Goal: Task Accomplishment & Management: Manage account settings

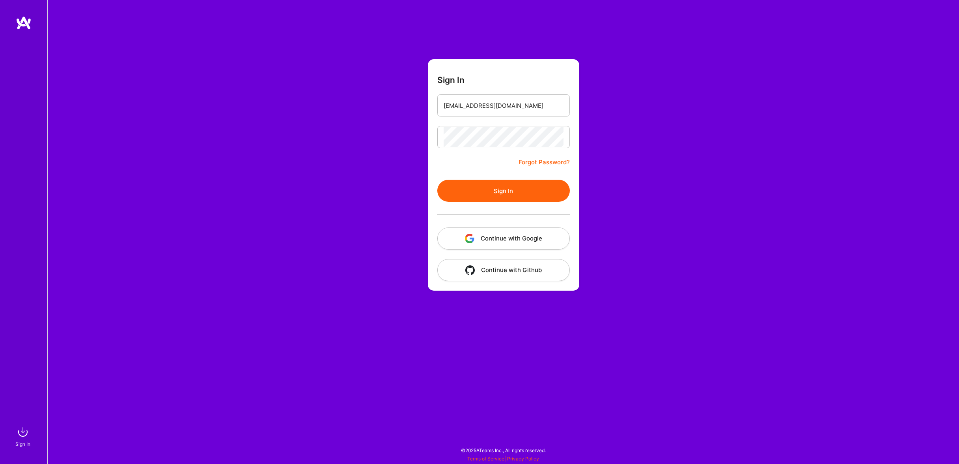
click at [524, 187] on button "Sign In" at bounding box center [504, 191] width 133 height 22
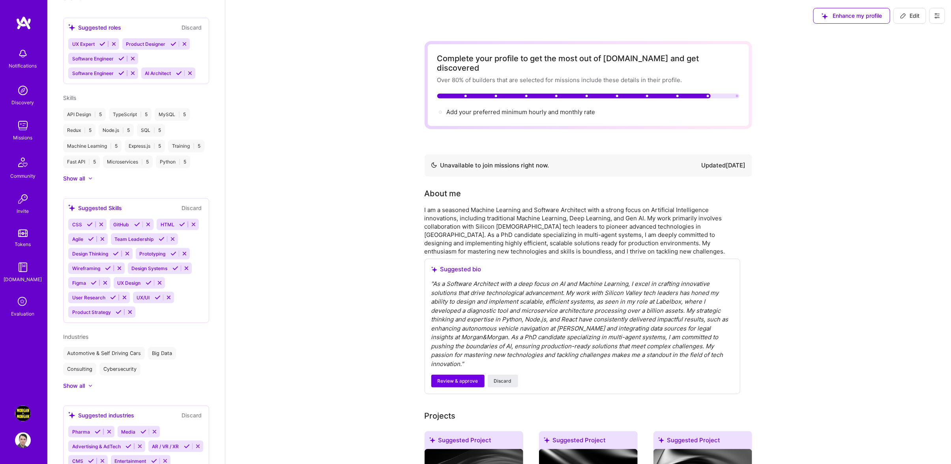
scroll to position [522, 0]
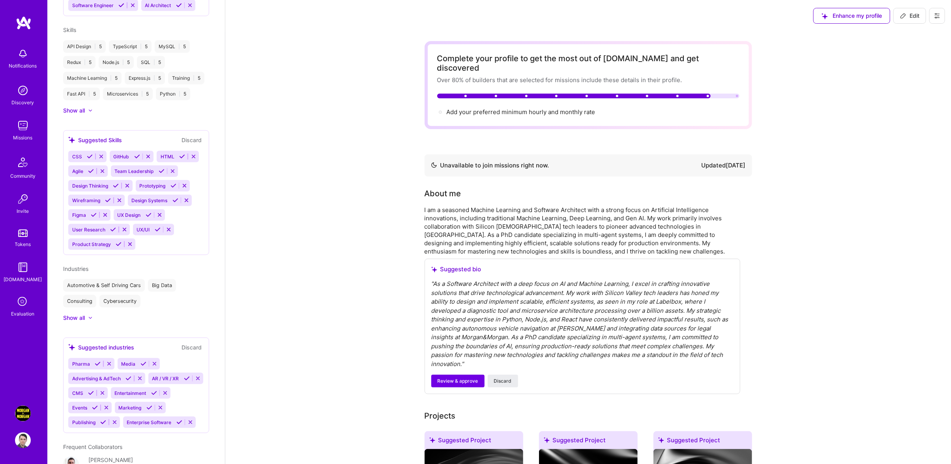
click at [17, 415] on img at bounding box center [23, 413] width 16 height 16
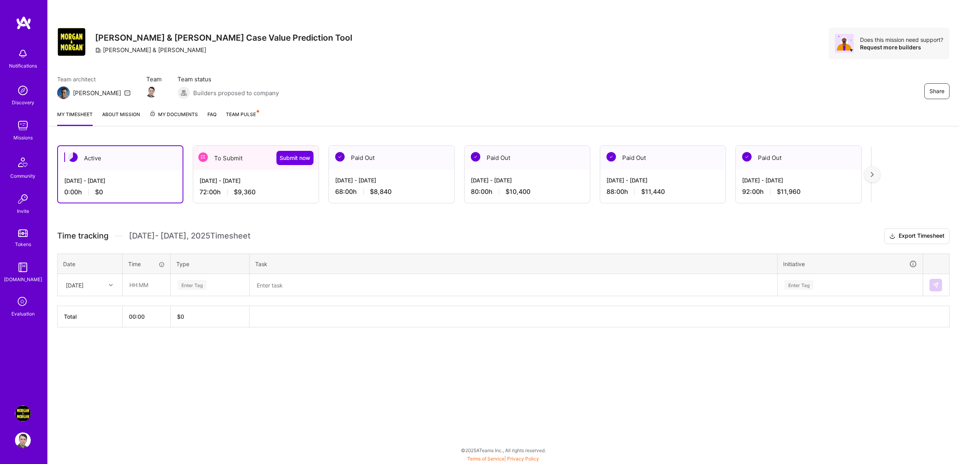
click at [231, 179] on div "[DATE] - [DATE]" at bounding box center [256, 180] width 113 height 8
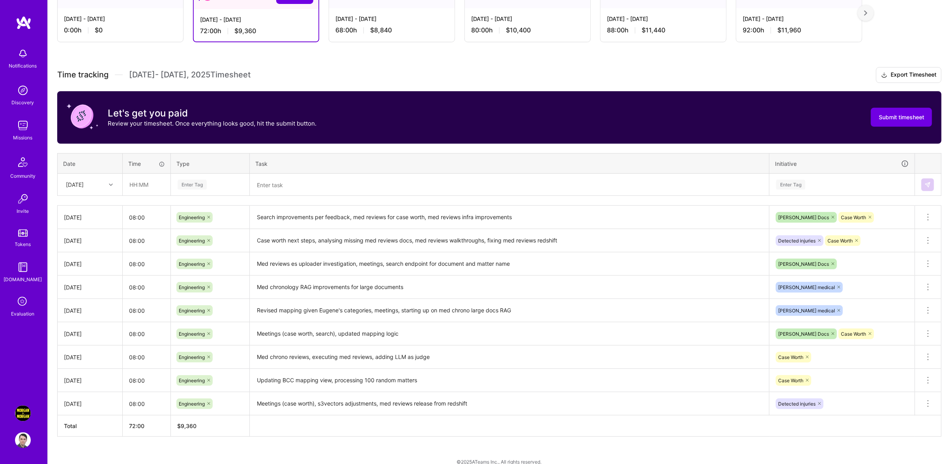
scroll to position [168, 0]
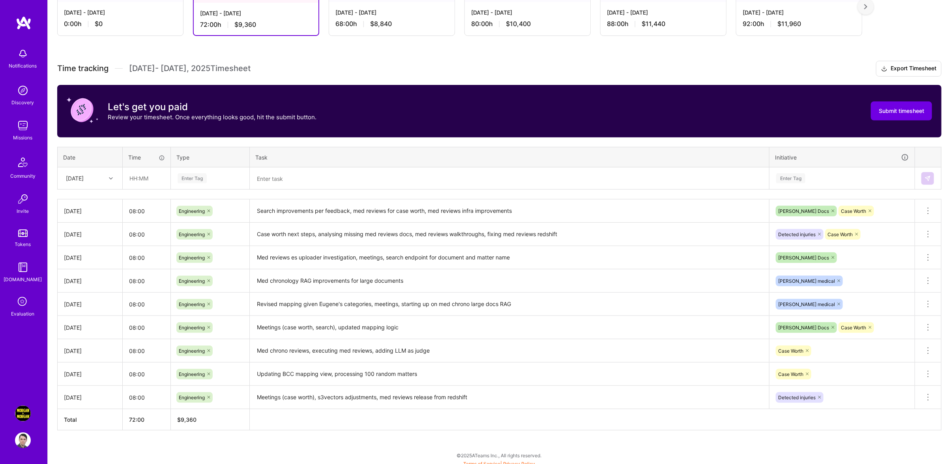
click at [82, 182] on div "[DATE]" at bounding box center [75, 178] width 18 height 8
click at [96, 294] on div "[DATE]" at bounding box center [90, 287] width 64 height 15
click at [137, 178] on input "text" at bounding box center [146, 178] width 47 height 21
type input "08:00"
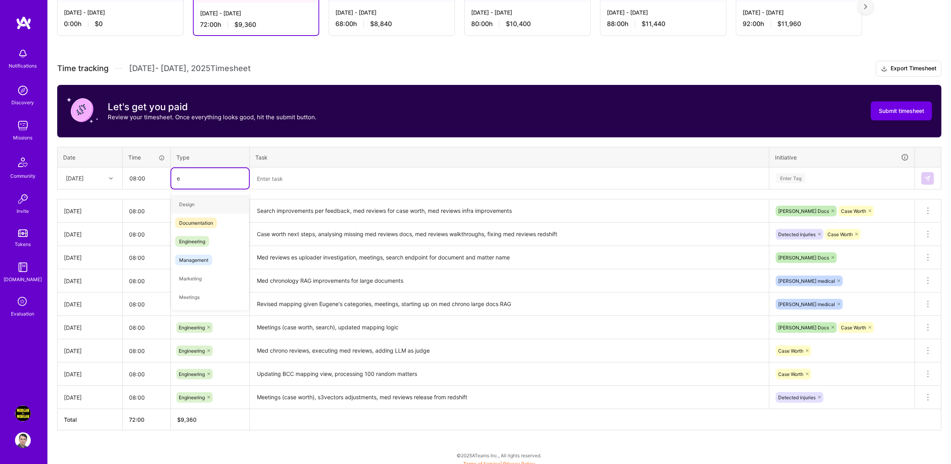
type input "en"
click at [396, 185] on textarea at bounding box center [510, 178] width 518 height 21
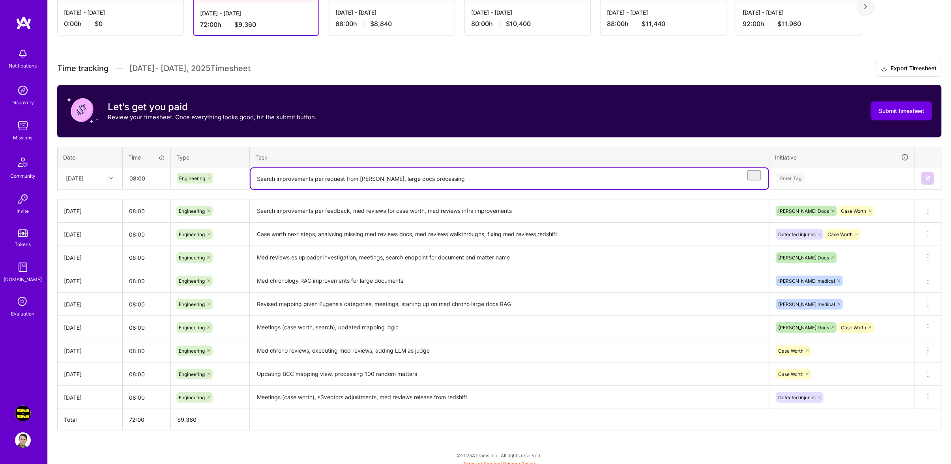
type textarea "Search improvements per request from [PERSON_NAME], large docs processing"
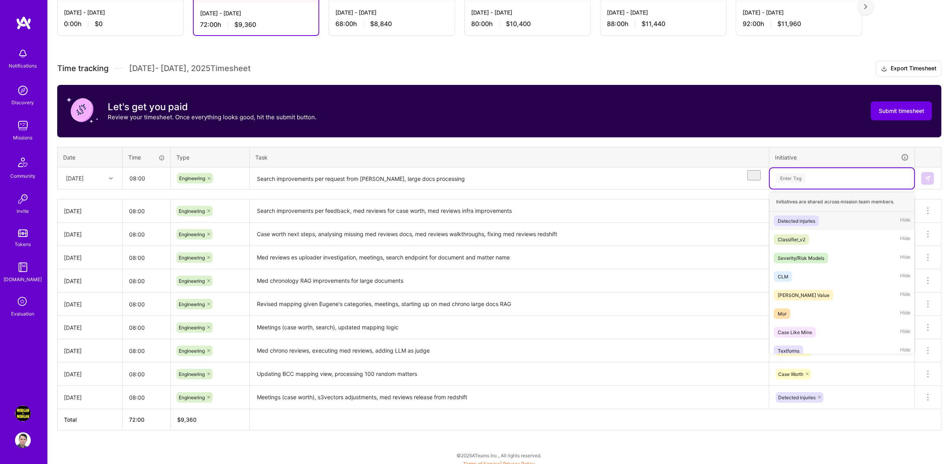
click at [823, 183] on div "Enter Tag" at bounding box center [841, 178] width 133 height 10
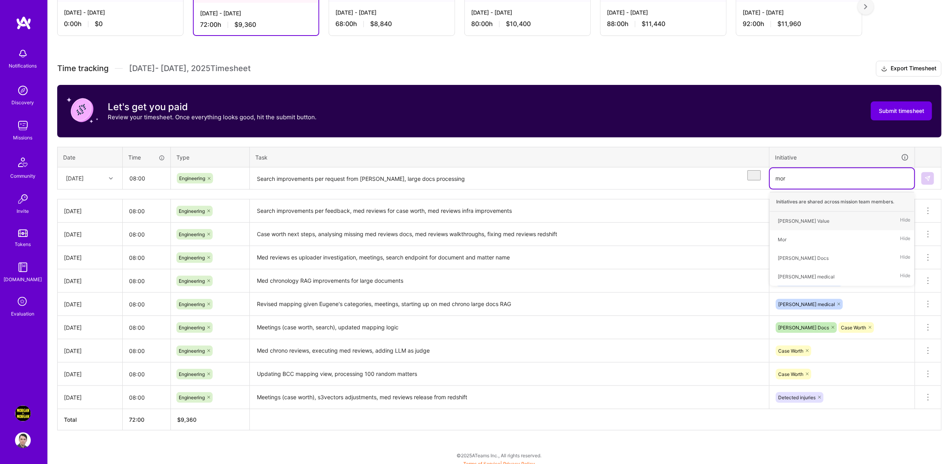
type input "morg"
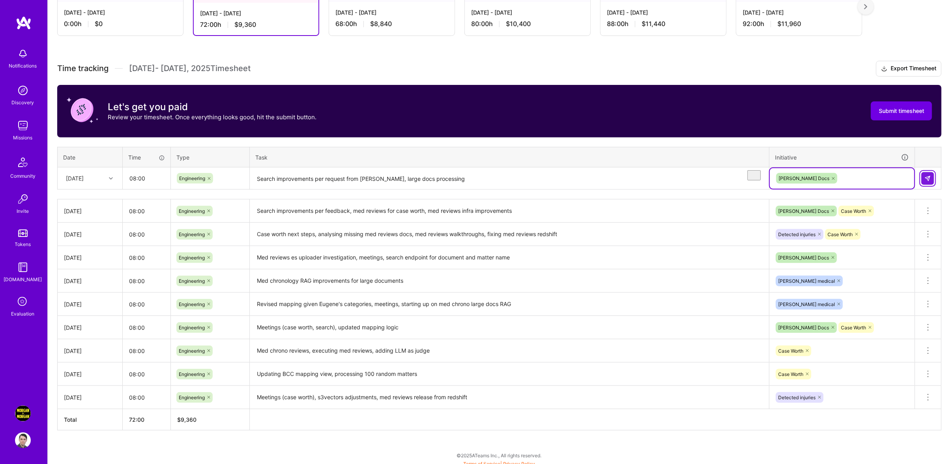
click at [931, 185] on button at bounding box center [927, 178] width 13 height 13
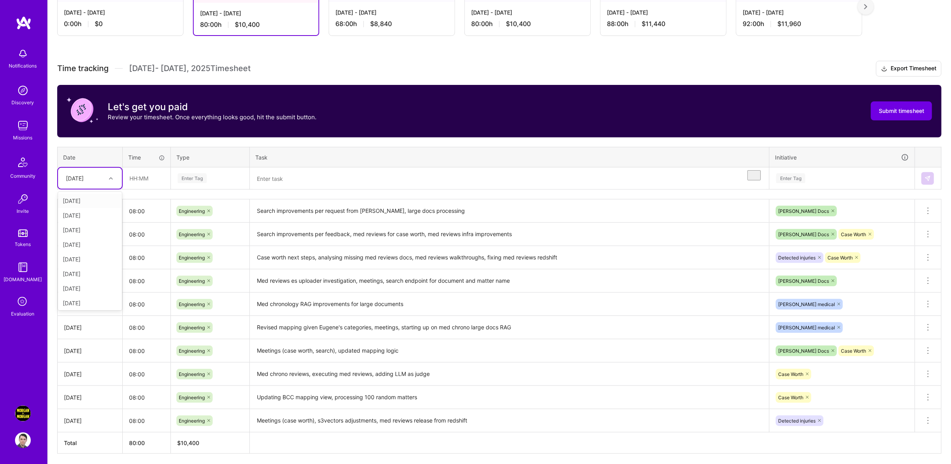
click at [84, 182] on div "[DATE]" at bounding box center [75, 178] width 18 height 8
click at [88, 307] on div "[DATE]" at bounding box center [90, 301] width 64 height 15
click at [135, 189] on input "text" at bounding box center [146, 178] width 47 height 21
type input "08:00"
click at [216, 183] on div "Enter Tag" at bounding box center [210, 178] width 67 height 10
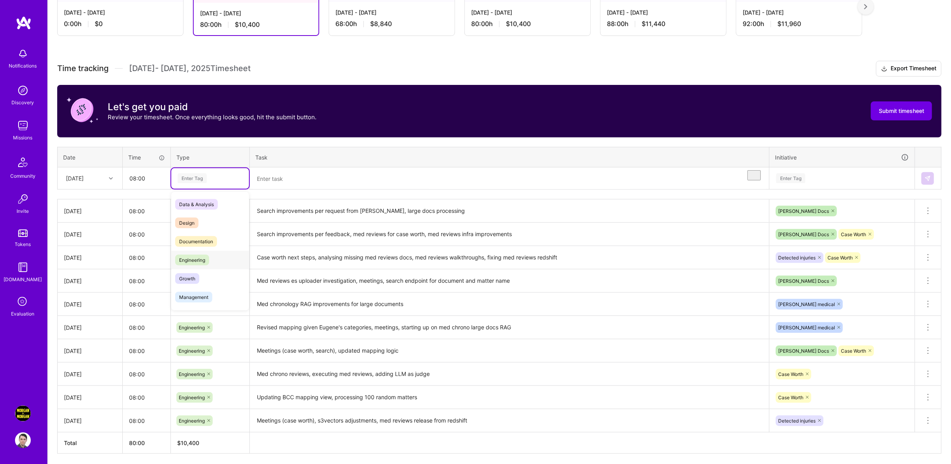
click at [231, 269] on div "Engineering" at bounding box center [210, 260] width 78 height 19
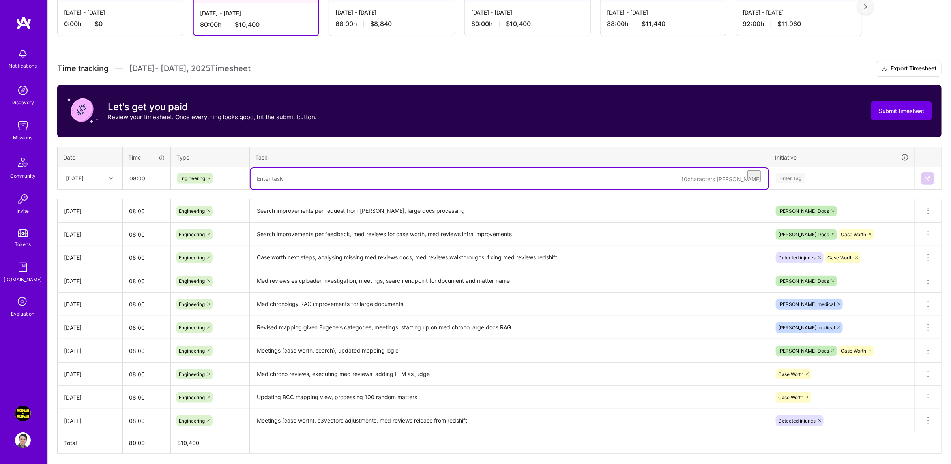
click at [301, 183] on textarea "To enrich screen reader interactions, please activate Accessibility in Grammarl…" at bounding box center [510, 178] width 518 height 21
type textarea "Adding court docket to Search resolve endpoin"
click at [485, 222] on textarea "Search improvements per request from [PERSON_NAME], large docs processing" at bounding box center [510, 211] width 518 height 22
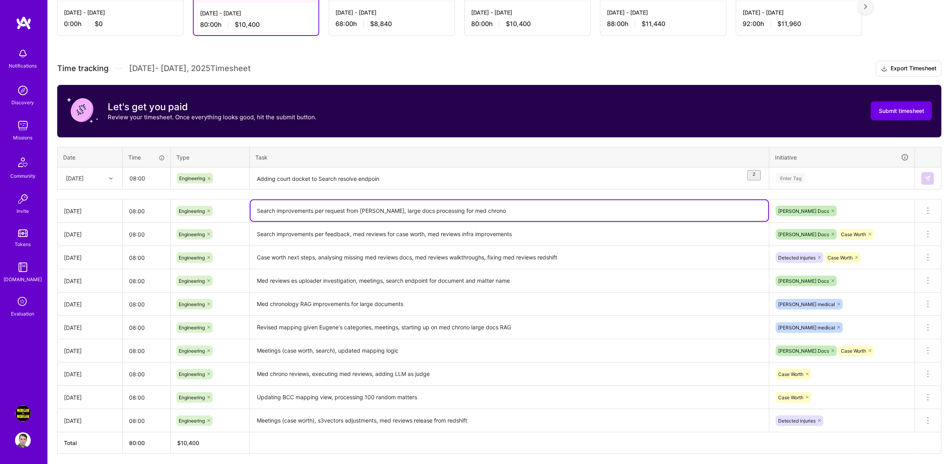
type textarea "Search improvements per request from [PERSON_NAME], large docs processing for m…"
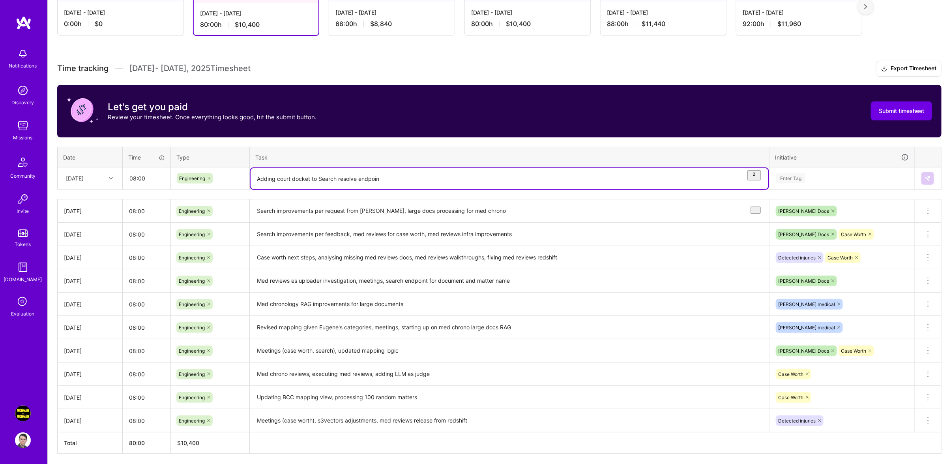
click at [411, 189] on textarea "Adding court docket to Search resolve endpoin" at bounding box center [510, 178] width 518 height 21
type textarea "Adding court docket to Search resolve endpoint, evaluating outputs of large doc…"
click at [879, 197] on div "Time tracking [DATE] - [DATE] Timesheet Export Timesheet Let's get you paid Rev…" at bounding box center [499, 257] width 884 height 393
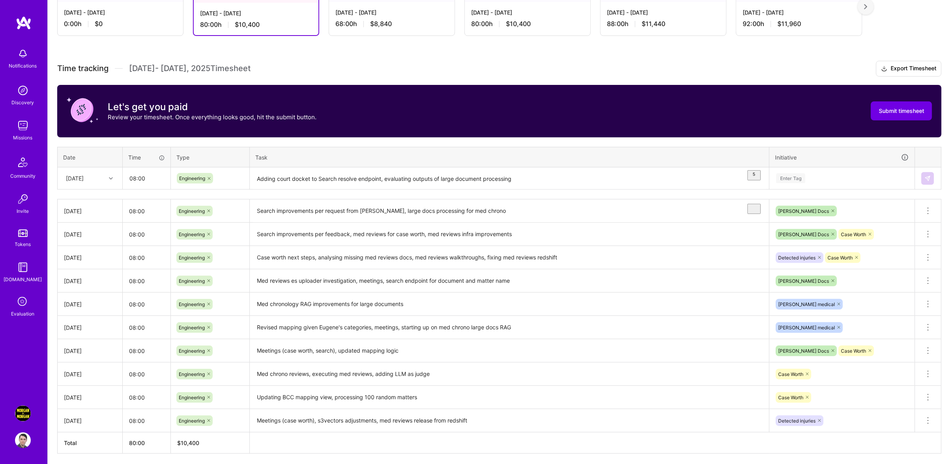
click at [852, 189] on div "Enter Tag" at bounding box center [842, 178] width 144 height 21
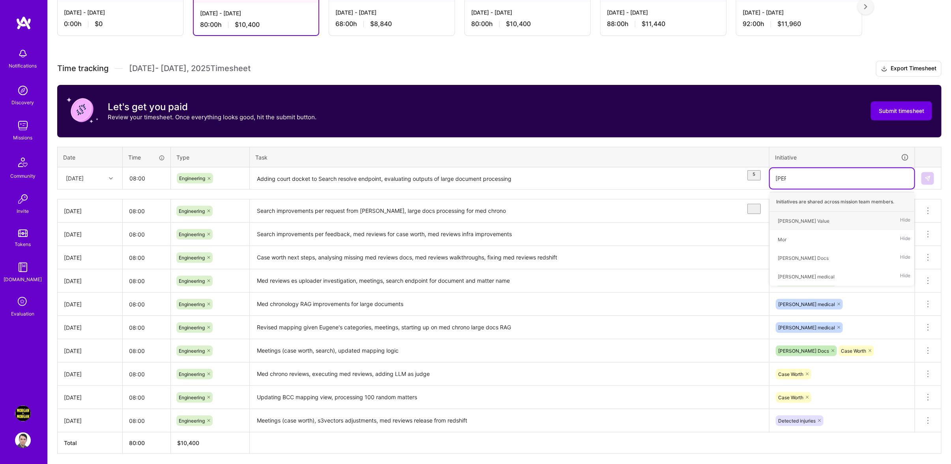
type input "[PERSON_NAME]"
click at [819, 249] on div "[PERSON_NAME] Docs Hide" at bounding box center [842, 239] width 144 height 19
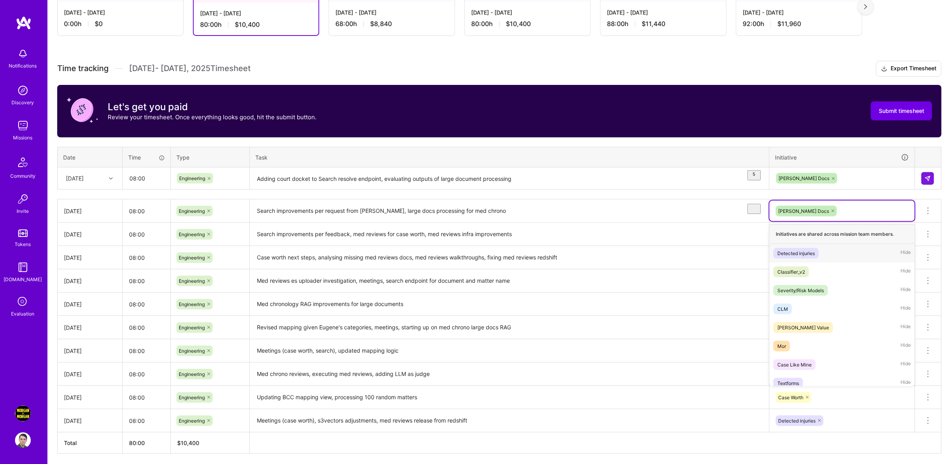
click at [834, 217] on div "[PERSON_NAME] Docs" at bounding box center [842, 211] width 134 height 12
type input "med"
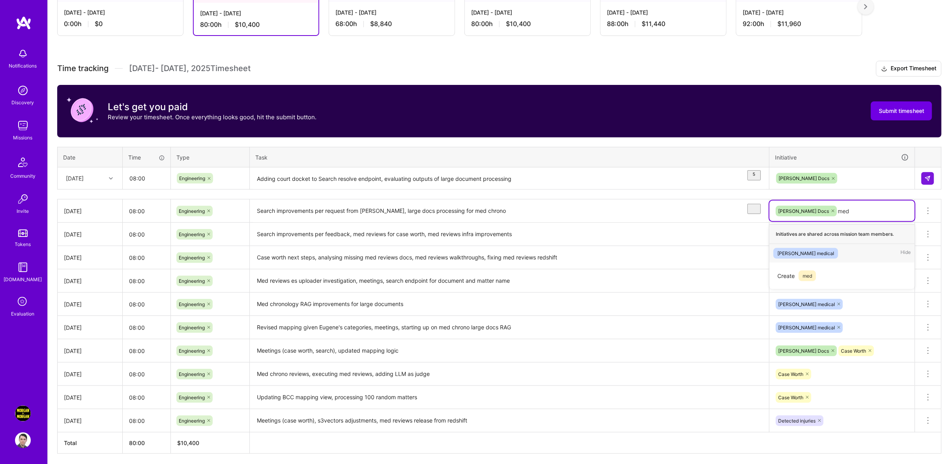
click at [820, 256] on div "[PERSON_NAME] medical Hide" at bounding box center [841, 253] width 145 height 19
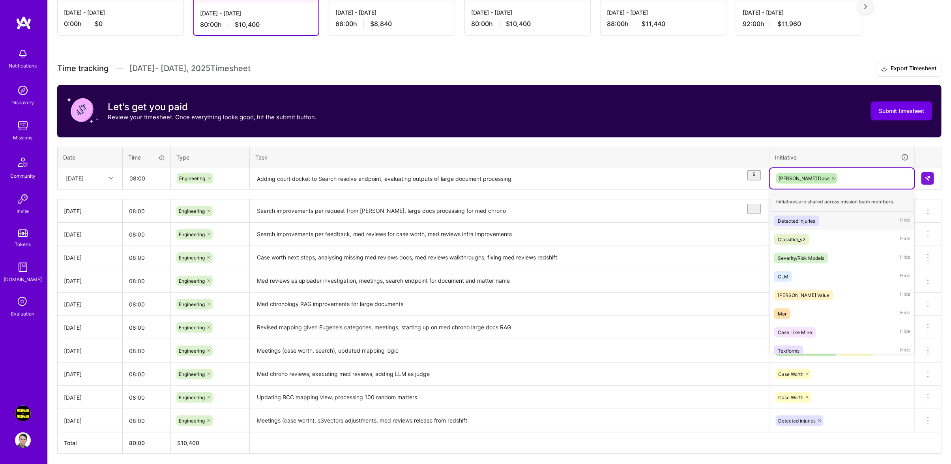
click at [834, 184] on div "[PERSON_NAME] Docs" at bounding box center [841, 178] width 133 height 12
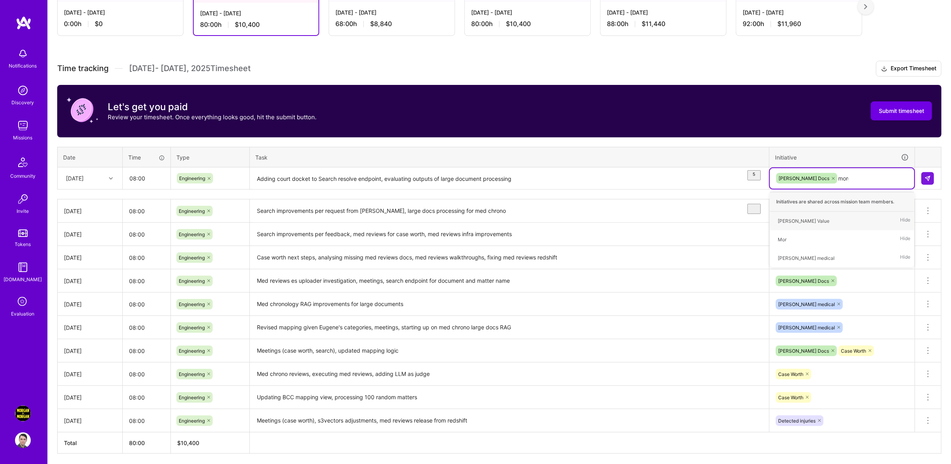
type input "[PERSON_NAME]"
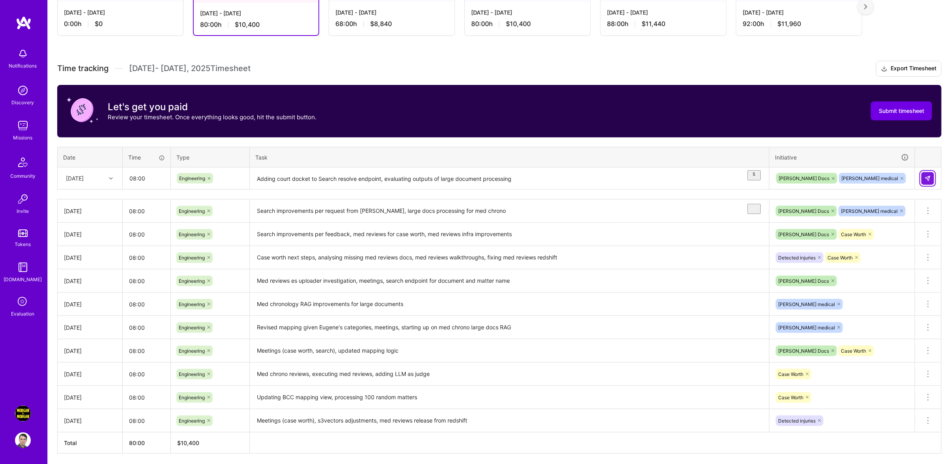
click at [929, 181] on img at bounding box center [927, 178] width 6 height 6
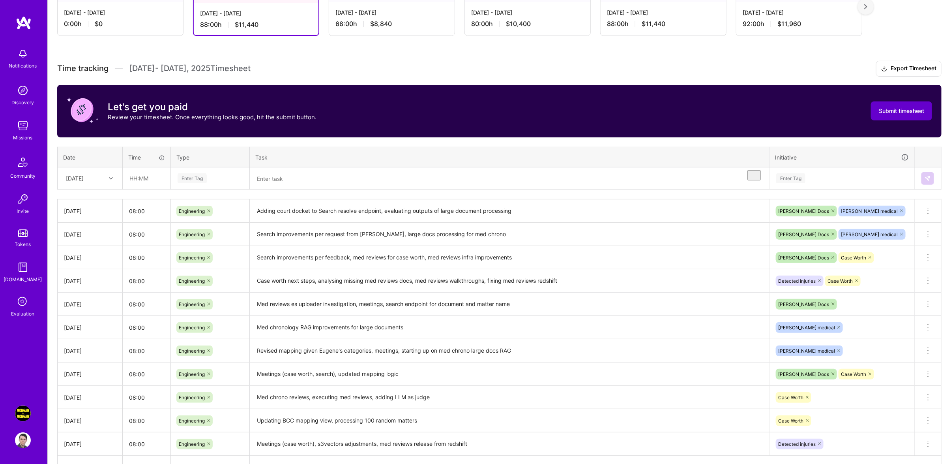
click at [920, 115] on span "Submit timesheet" at bounding box center [901, 111] width 45 height 8
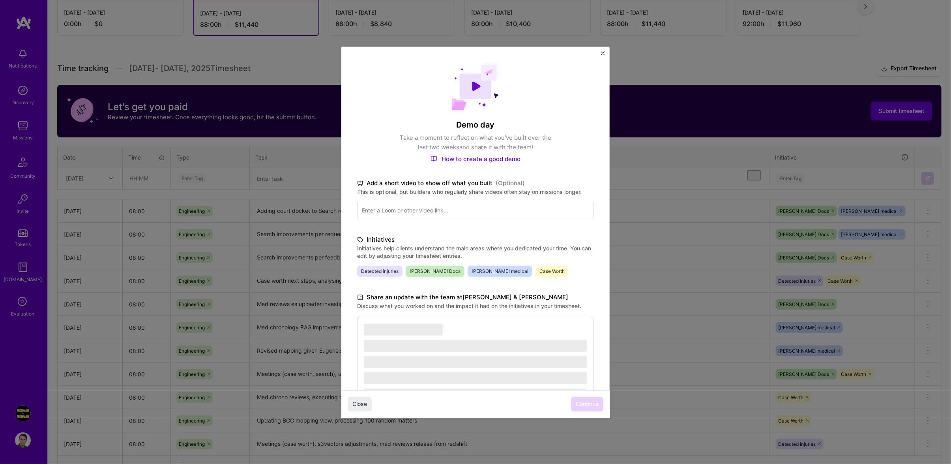
scroll to position [48, 0]
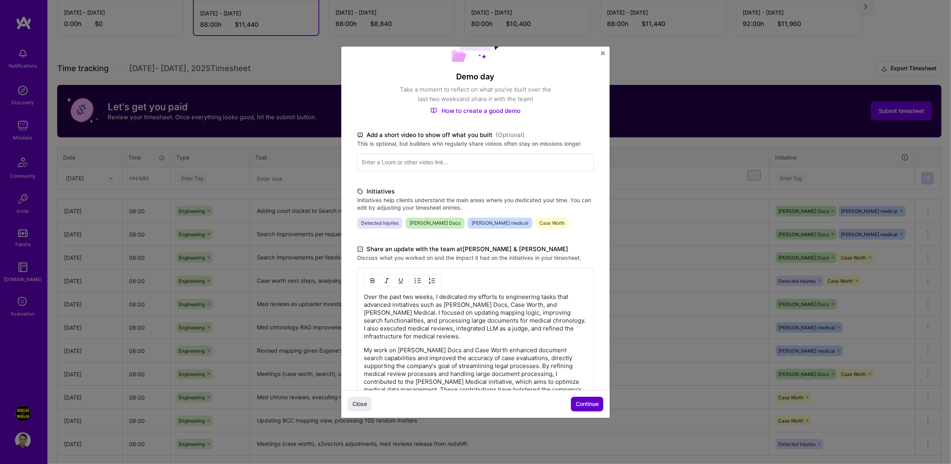
click at [582, 399] on button "Continue" at bounding box center [587, 403] width 32 height 14
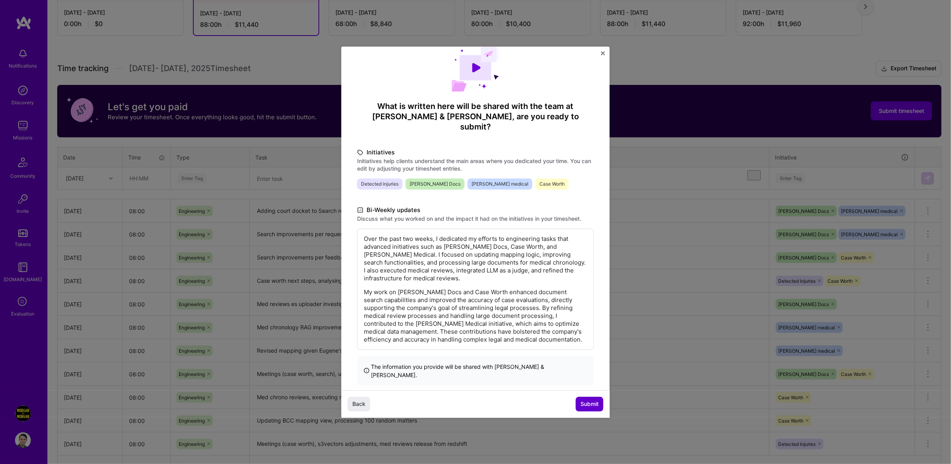
click at [582, 399] on button "Submit" at bounding box center [590, 403] width 28 height 14
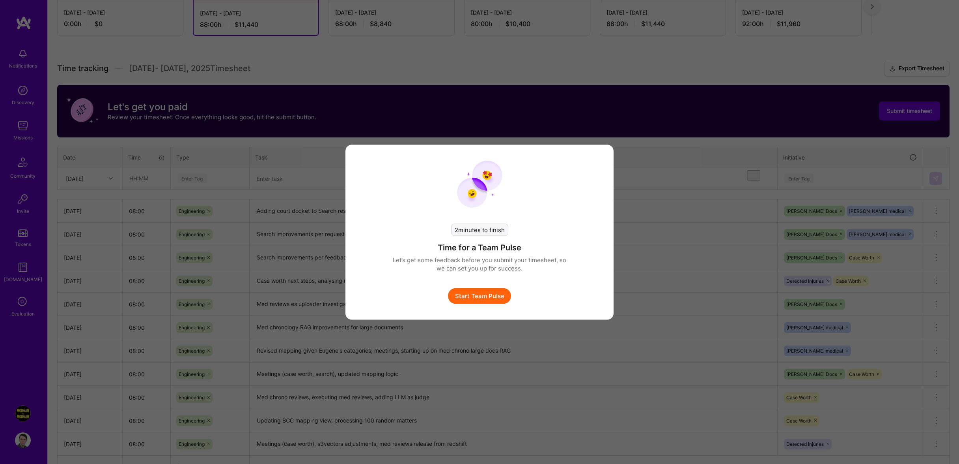
click at [488, 297] on button "Start Team Pulse" at bounding box center [479, 296] width 63 height 16
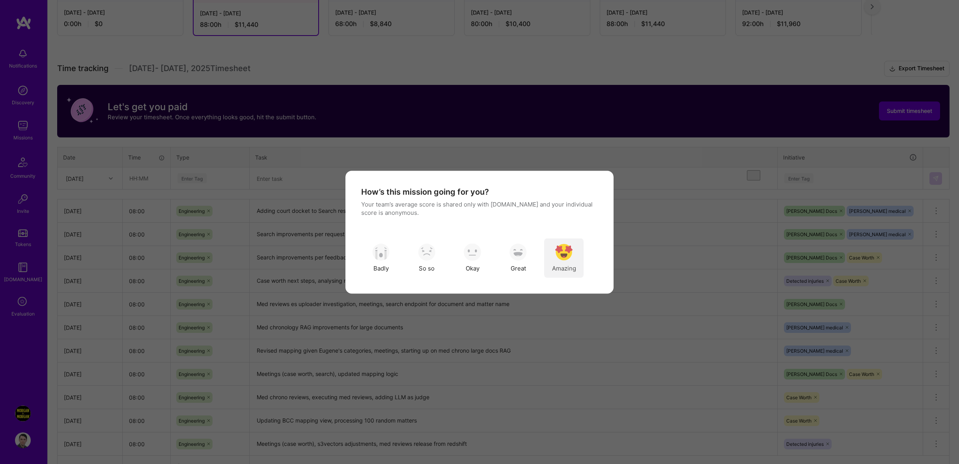
click at [559, 253] on img "modal" at bounding box center [563, 251] width 17 height 17
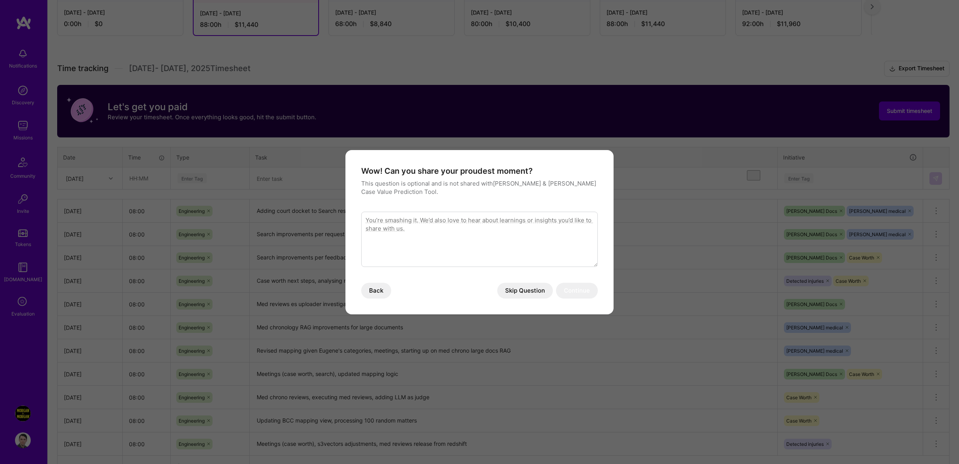
click at [532, 293] on button "Skip Question" at bounding box center [525, 290] width 56 height 16
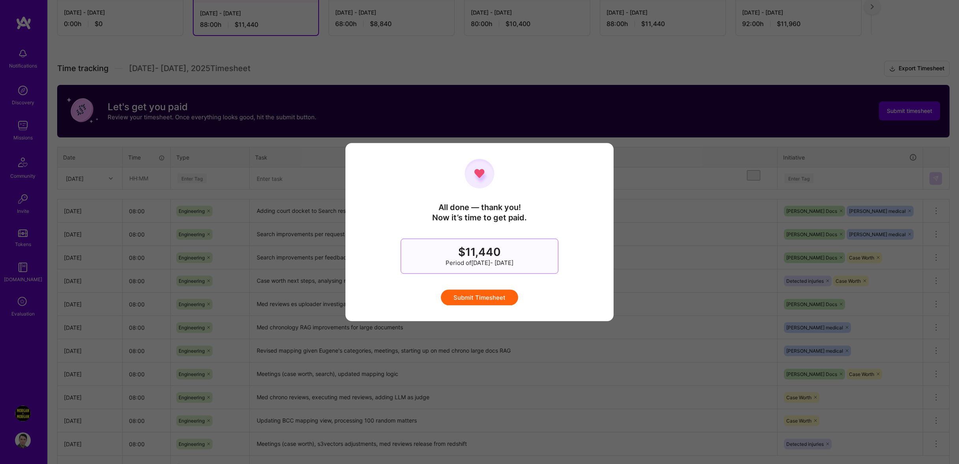
click at [482, 290] on button "Submit Timesheet" at bounding box center [479, 297] width 77 height 16
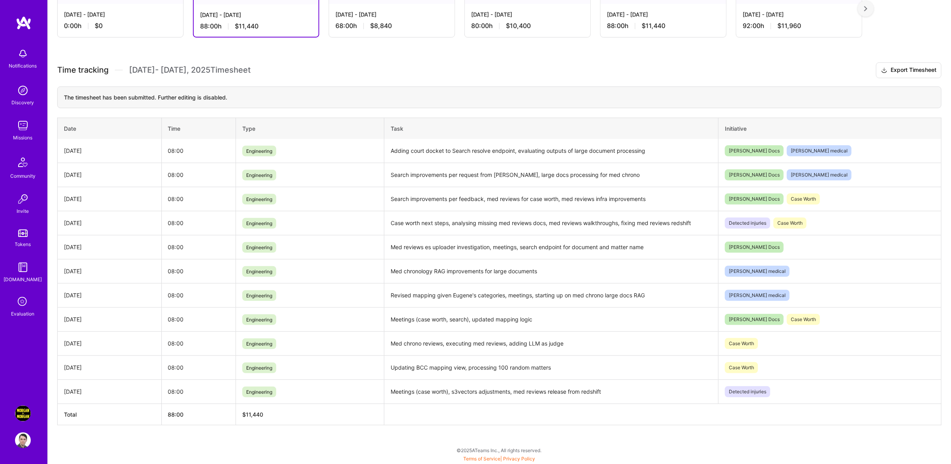
scroll to position [168, 0]
